Goal: Check status: Check status

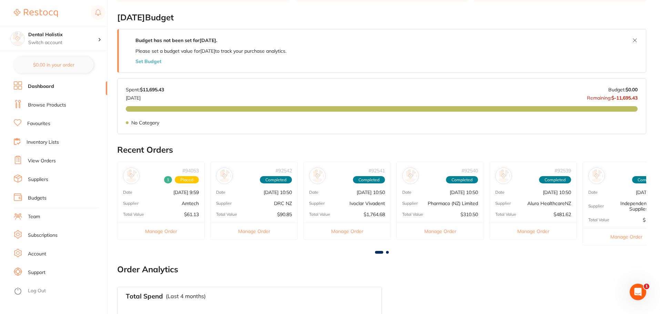
scroll to position [103, 0]
click at [41, 163] on link "View Orders" at bounding box center [42, 160] width 28 height 7
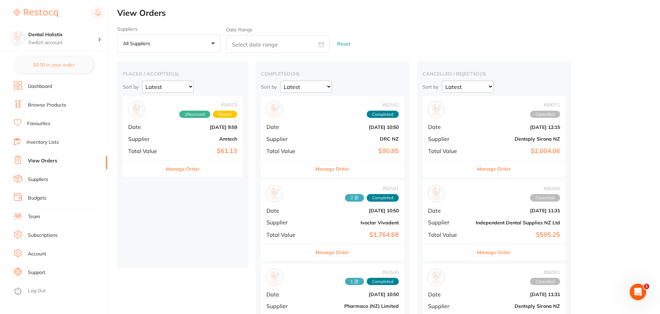
click at [164, 143] on div "# 94053 1 Received Placed Date [DATE] 9:59 Supplier Amtech Total Value $61.13" at bounding box center [183, 128] width 120 height 64
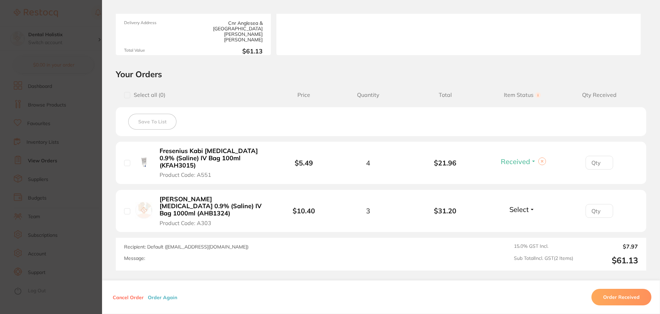
scroll to position [103, 0]
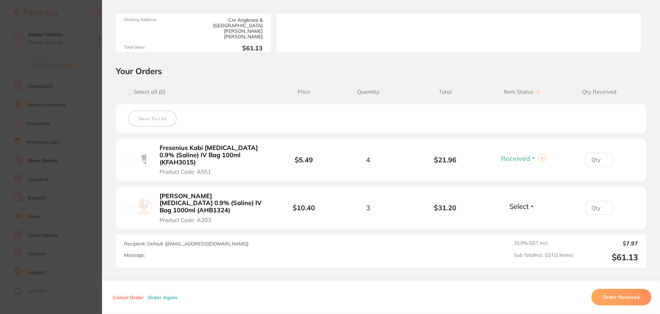
click at [521, 202] on span "Select" at bounding box center [518, 206] width 19 height 9
click at [616, 296] on button "Order Received" at bounding box center [621, 297] width 60 height 17
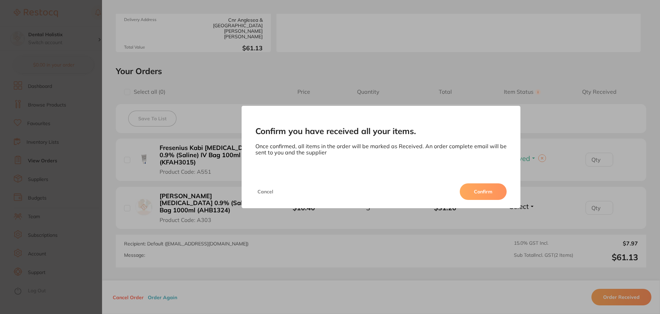
click at [484, 182] on div "Cancel Confirm" at bounding box center [380, 191] width 279 height 33
click at [259, 190] on button "Cancel" at bounding box center [265, 191] width 20 height 17
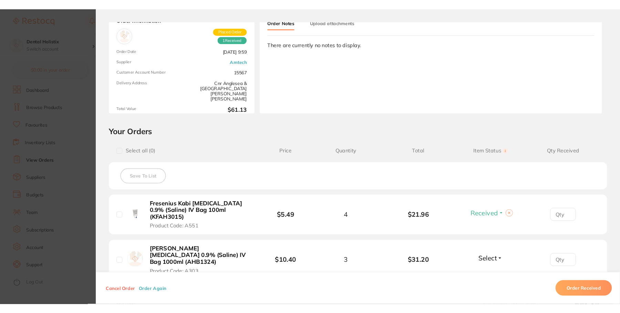
scroll to position [0, 0]
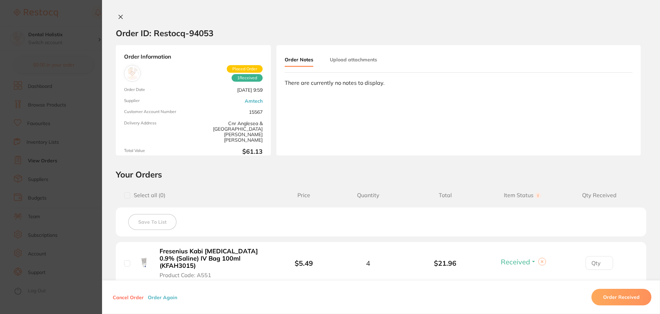
click at [356, 59] on button "Upload attachments" at bounding box center [353, 59] width 47 height 12
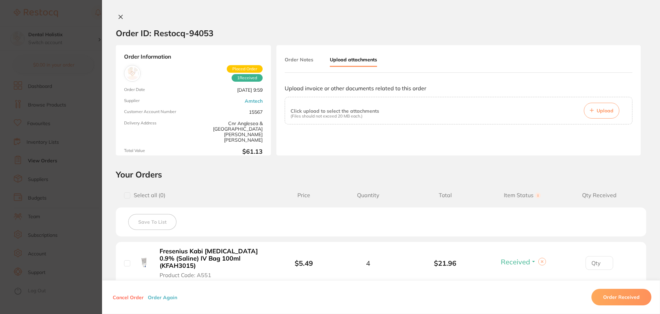
click at [607, 113] on span "Upload" at bounding box center [604, 110] width 17 height 6
click at [593, 113] on button "Upload" at bounding box center [601, 111] width 35 height 16
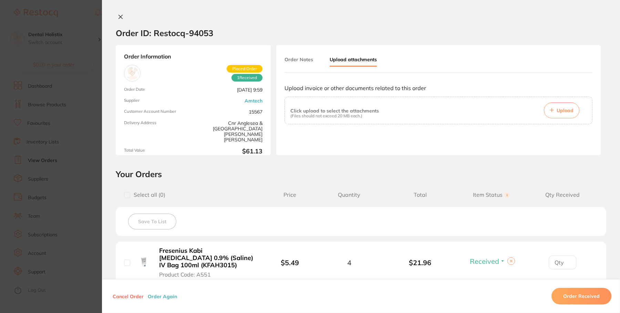
click at [554, 109] on button "Upload" at bounding box center [561, 111] width 35 height 16
click at [404, 16] on div at bounding box center [361, 17] width 518 height 7
click at [75, 68] on section "Confirm you have received all your items. Once confirmed, all items in the orde…" at bounding box center [310, 156] width 620 height 313
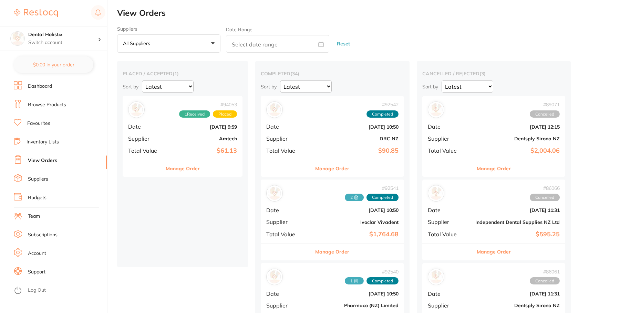
click at [182, 176] on button "Manage Order" at bounding box center [183, 169] width 34 height 17
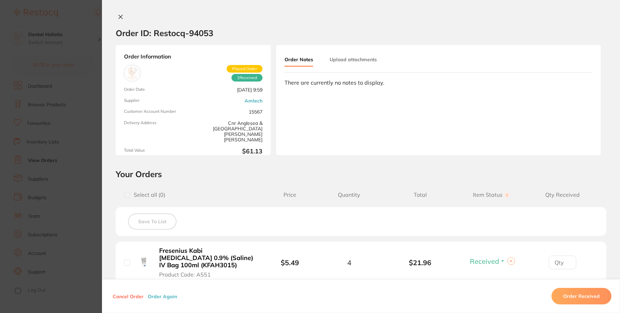
click at [375, 61] on div "Order Notes Upload attachments" at bounding box center [339, 59] width 109 height 13
click at [367, 60] on button "Upload attachments" at bounding box center [353, 59] width 47 height 12
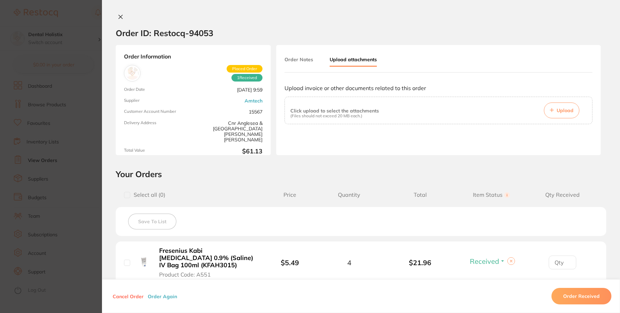
click at [563, 105] on button "Upload" at bounding box center [561, 111] width 35 height 16
click at [119, 14] on button at bounding box center [121, 17] width 10 height 7
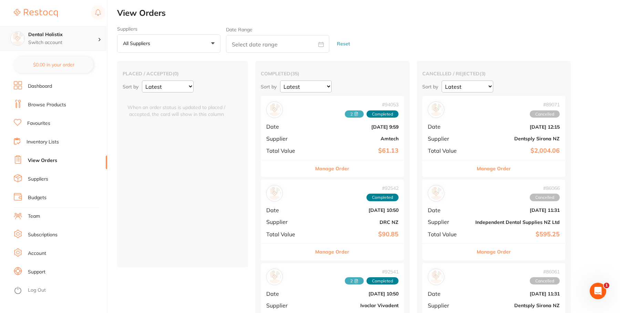
click at [101, 40] on div at bounding box center [102, 38] width 9 height 6
click at [101, 39] on icon at bounding box center [99, 40] width 3 height 2
